Goal: Information Seeking & Learning: Learn about a topic

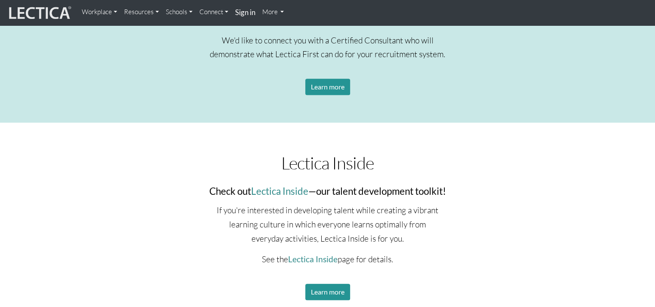
scroll to position [910, 0]
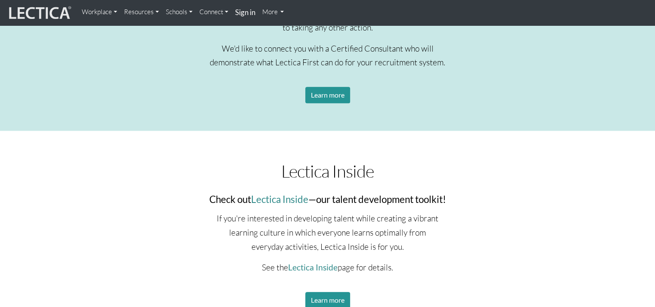
drag, startPoint x: 630, startPoint y: 145, endPoint x: 629, endPoint y: 136, distance: 8.7
click at [629, 136] on div "Introducing MindLog™ MindLog for Educators | MindLog for Adults I believe that,…" at bounding box center [327, 11] width 655 height 1699
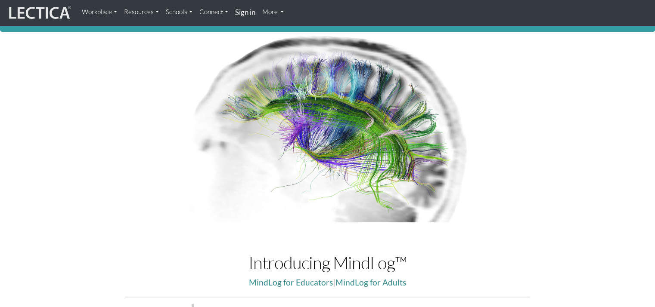
scroll to position [0, 0]
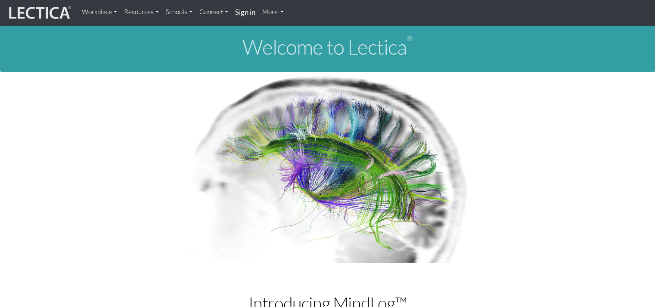
click at [92, 15] on link "Workplace" at bounding box center [99, 11] width 42 height 17
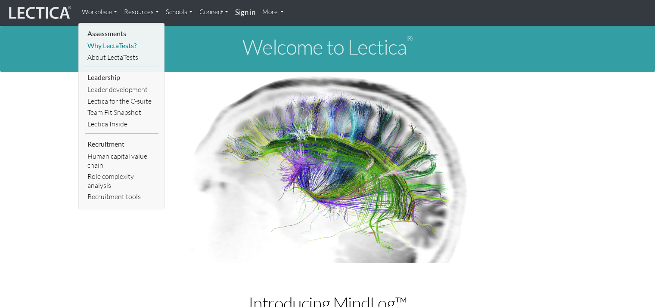
click at [100, 47] on link "Why LectaTests?" at bounding box center [121, 46] width 73 height 12
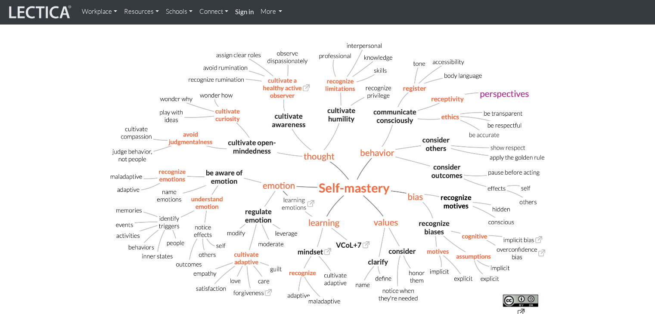
scroll to position [214, 0]
drag, startPoint x: 365, startPoint y: 247, endPoint x: 645, endPoint y: 174, distance: 289.6
drag, startPoint x: 645, startPoint y: 174, endPoint x: 601, endPoint y: 194, distance: 48.5
click at [601, 194] on section "Why Lectatests? About LectaTests Learning model LDMA LRJA Lectica Inside™ Lecti…" at bounding box center [327, 122] width 655 height 541
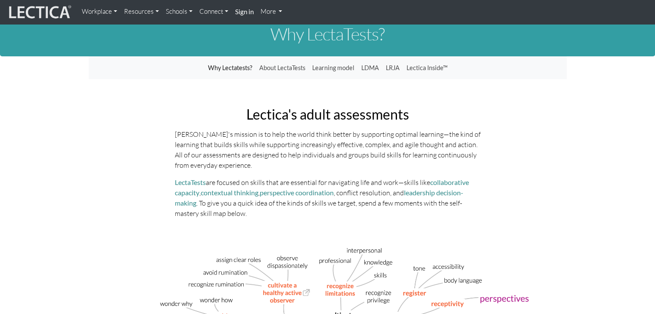
scroll to position [0, 0]
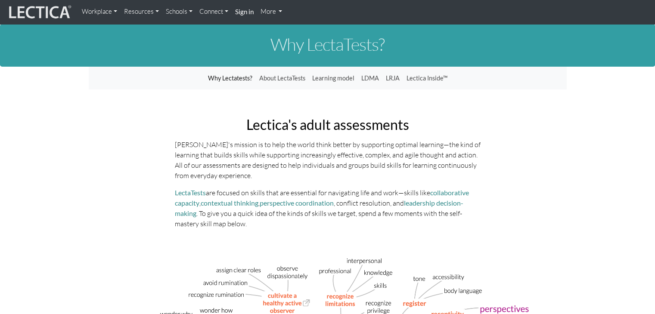
click at [234, 79] on link "Why Lectatests?" at bounding box center [229, 78] width 51 height 16
click at [233, 80] on link "Why Lectatests?" at bounding box center [229, 78] width 51 height 16
click at [267, 80] on link "About LectaTests" at bounding box center [282, 78] width 53 height 16
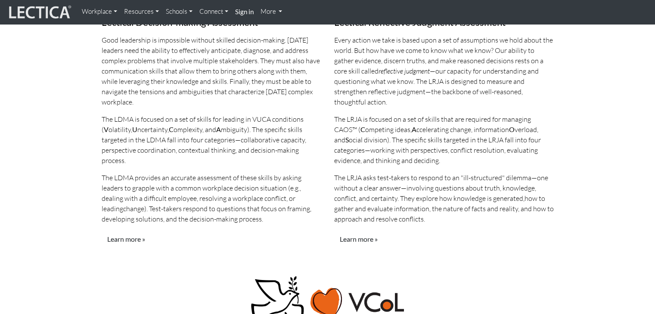
scroll to position [780, 0]
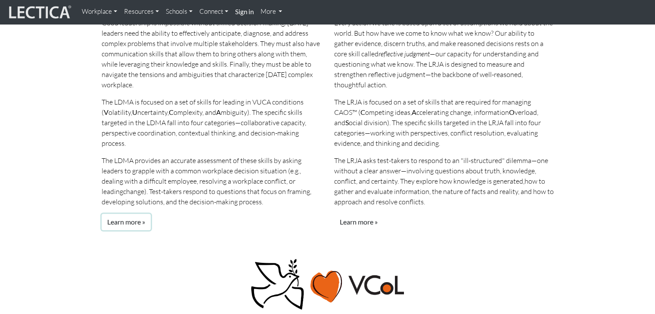
click at [135, 214] on link "Learn more »" at bounding box center [126, 222] width 49 height 16
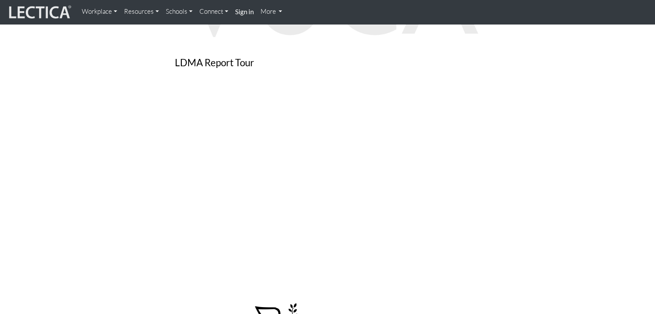
scroll to position [585, 0]
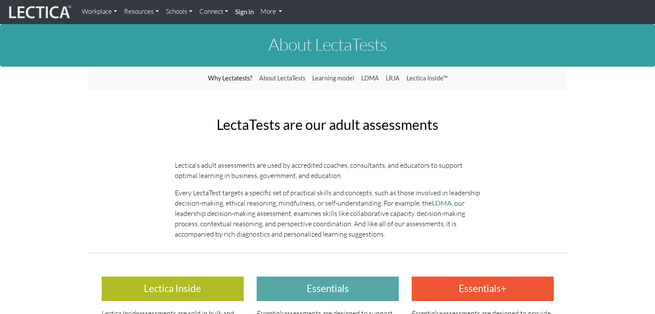
scroll to position [780, 0]
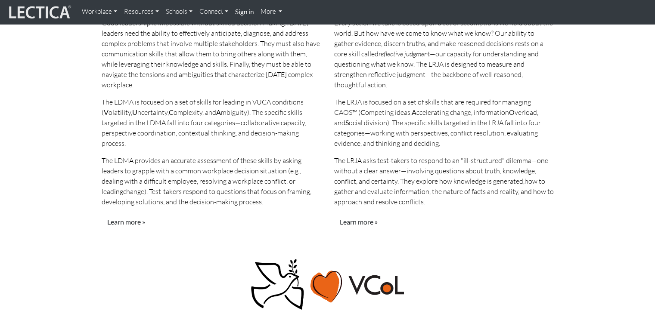
drag, startPoint x: 621, startPoint y: 207, endPoint x: 654, endPoint y: 210, distance: 33.7
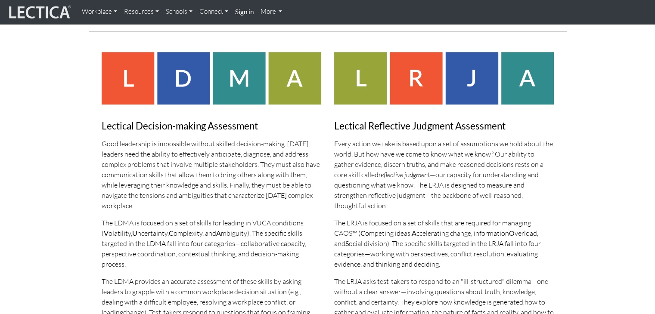
scroll to position [735, 0]
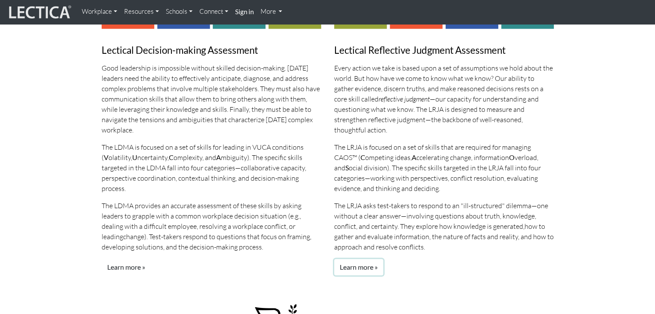
click at [356, 259] on link "Learn more »" at bounding box center [358, 267] width 49 height 16
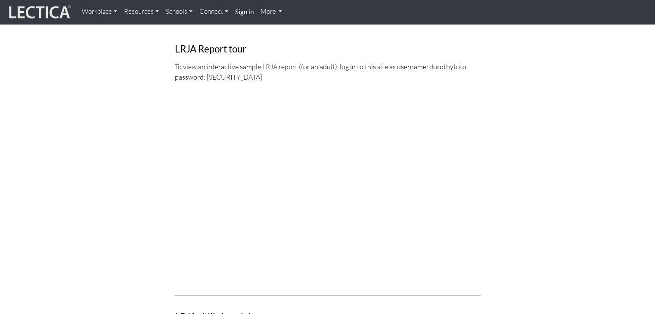
scroll to position [420, 0]
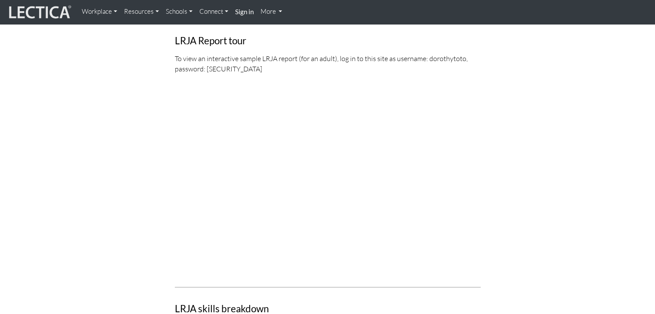
drag, startPoint x: 656, startPoint y: 53, endPoint x: 660, endPoint y: 141, distance: 87.9
click at [654, 141] on html "Workplace Assessments Why LectaTests? About LectaTests Leadership Leader develo…" at bounding box center [327, 298] width 655 height 1437
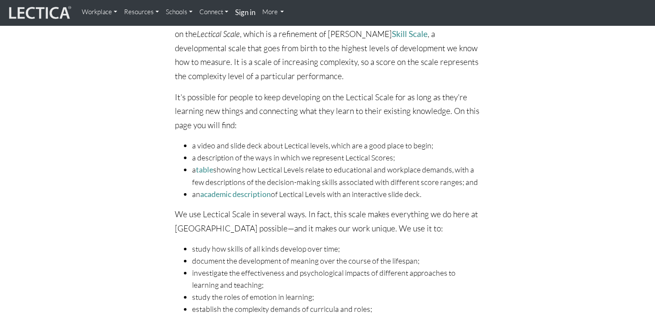
scroll to position [70, 0]
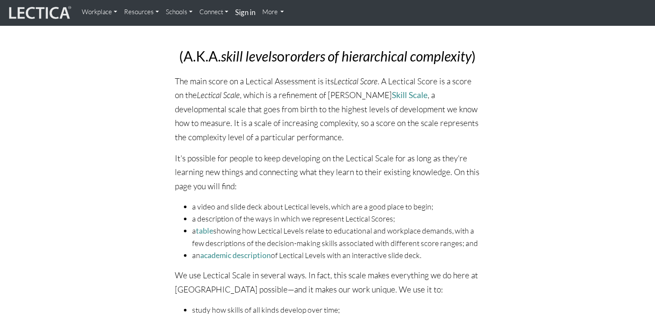
drag, startPoint x: 389, startPoint y: 94, endPoint x: 331, endPoint y: 98, distance: 58.7
click at [331, 98] on p "The main score on a Lectical Assessment is its Lectical Score . A Lectical Scor…" at bounding box center [328, 109] width 306 height 70
copy p "Dr. Kurt Fischer's"
click at [358, 96] on p "The main score on a Lectical Assessment is its Lectical Score . A Lectical Scor…" at bounding box center [328, 109] width 306 height 70
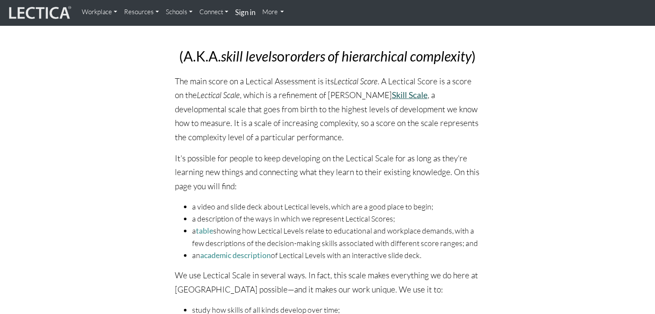
click at [405, 95] on link "Skill Scale" at bounding box center [410, 95] width 36 height 10
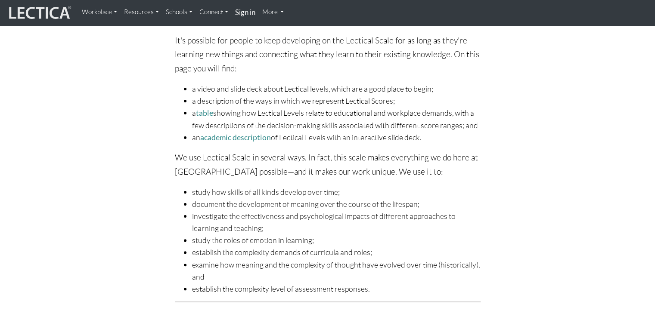
scroll to position [190, 0]
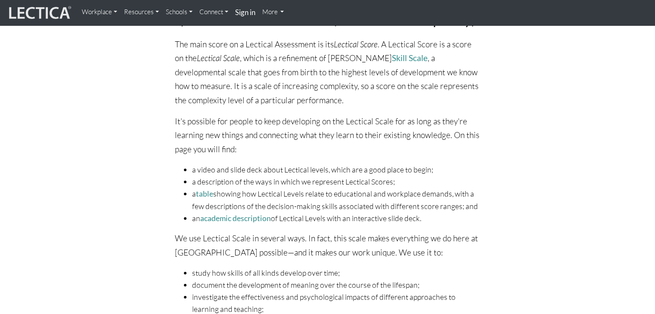
scroll to position [121, 0]
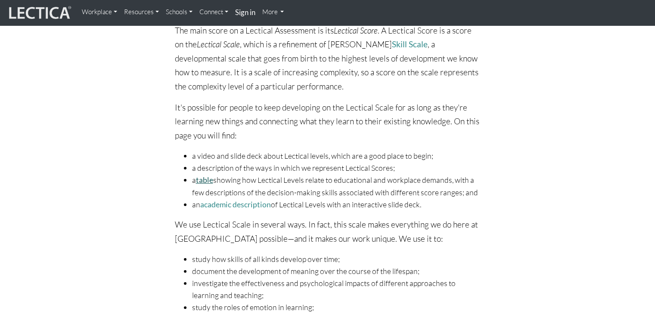
click at [209, 179] on link "table" at bounding box center [204, 180] width 17 height 9
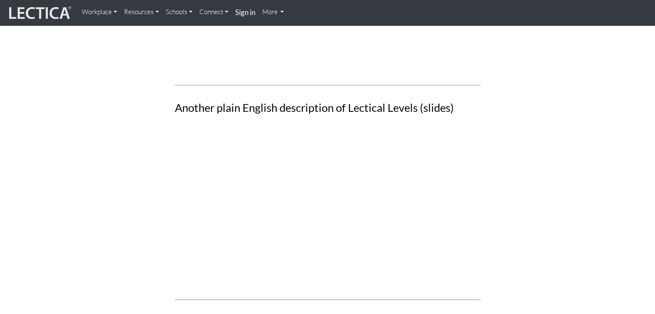
scroll to position [933, 0]
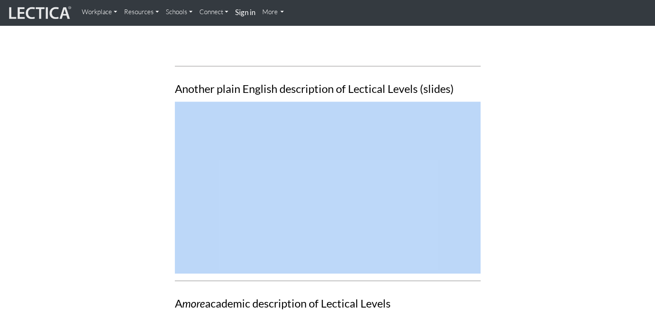
drag, startPoint x: 654, startPoint y: 89, endPoint x: 655, endPoint y: 104, distance: 14.6
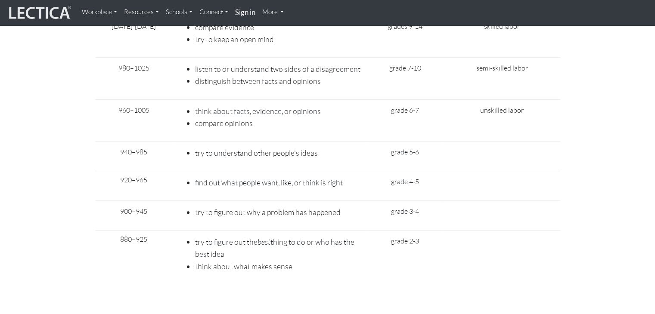
scroll to position [3577, 0]
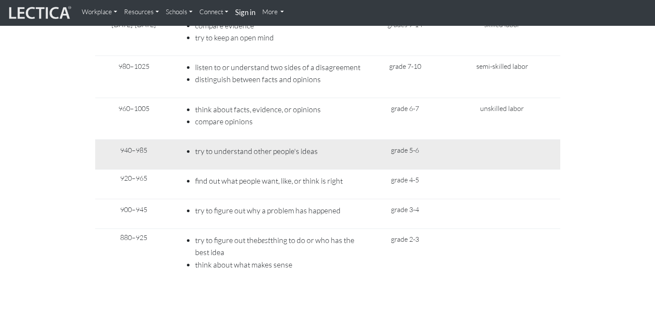
click at [547, 139] on td at bounding box center [502, 154] width 116 height 30
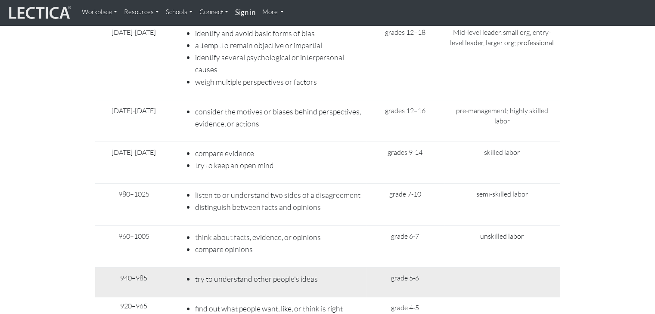
scroll to position [3445, 0]
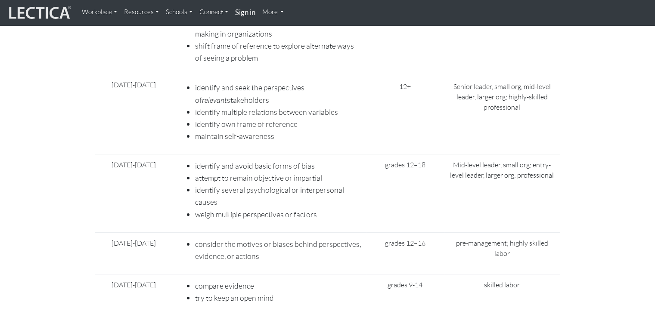
scroll to position [3323, 0]
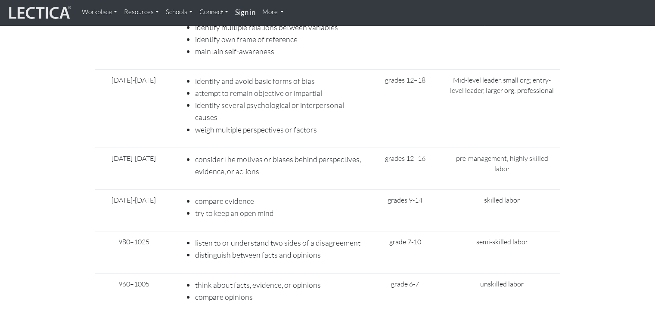
scroll to position [3402, 0]
click at [558, 71] on td "Mid-level leader, small org; entry-level leader, larger org; professional" at bounding box center [502, 108] width 116 height 78
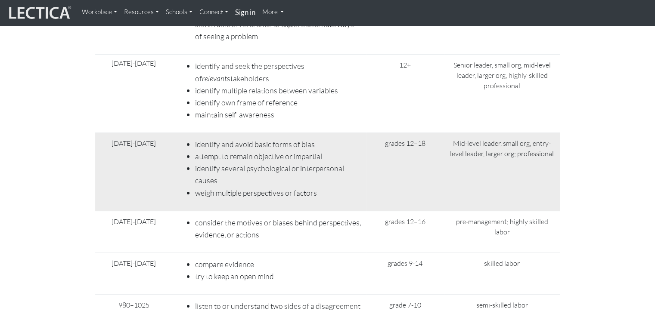
scroll to position [3338, 0]
